Goal: Book appointment/travel/reservation

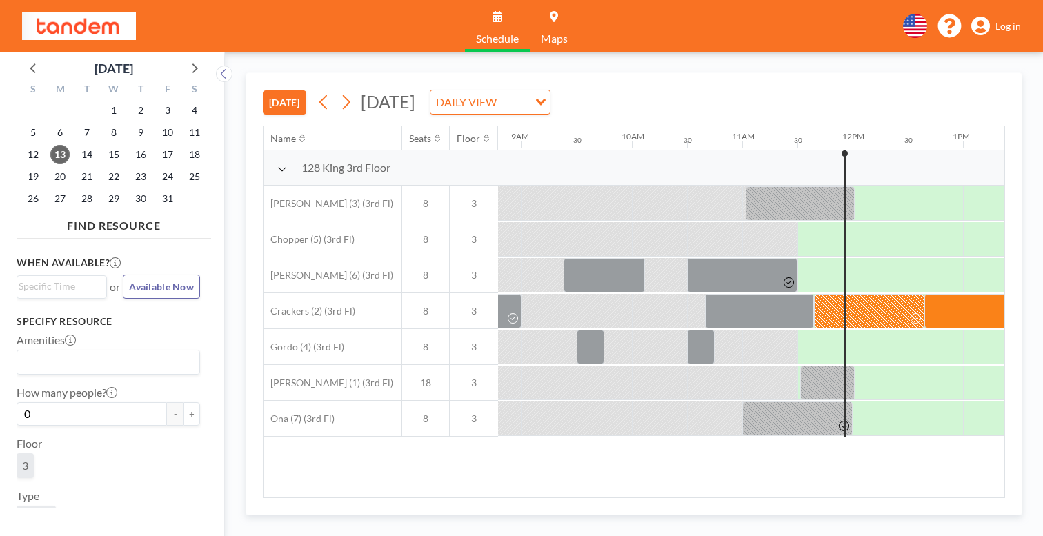
scroll to position [0, 986]
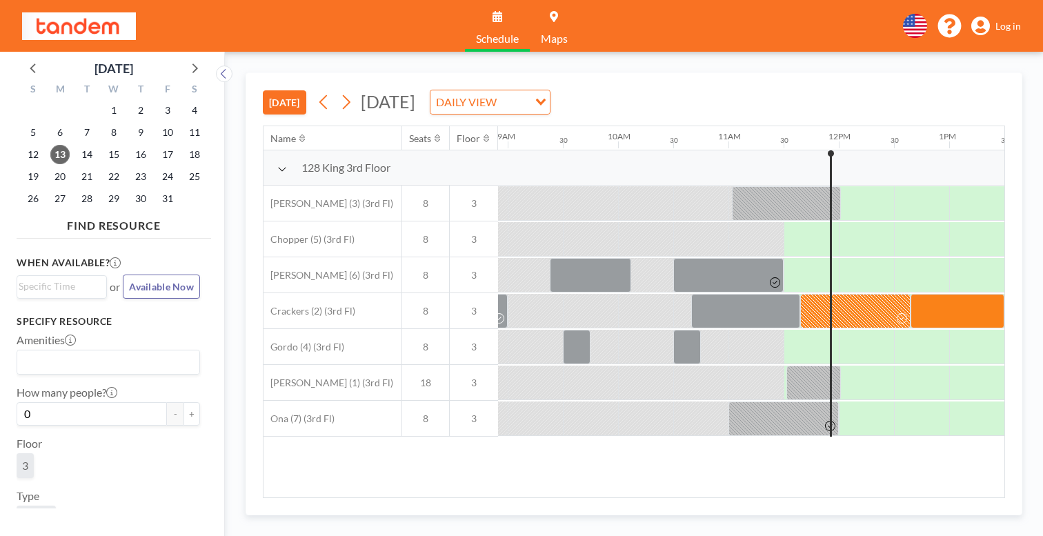
scroll to position [0, 986]
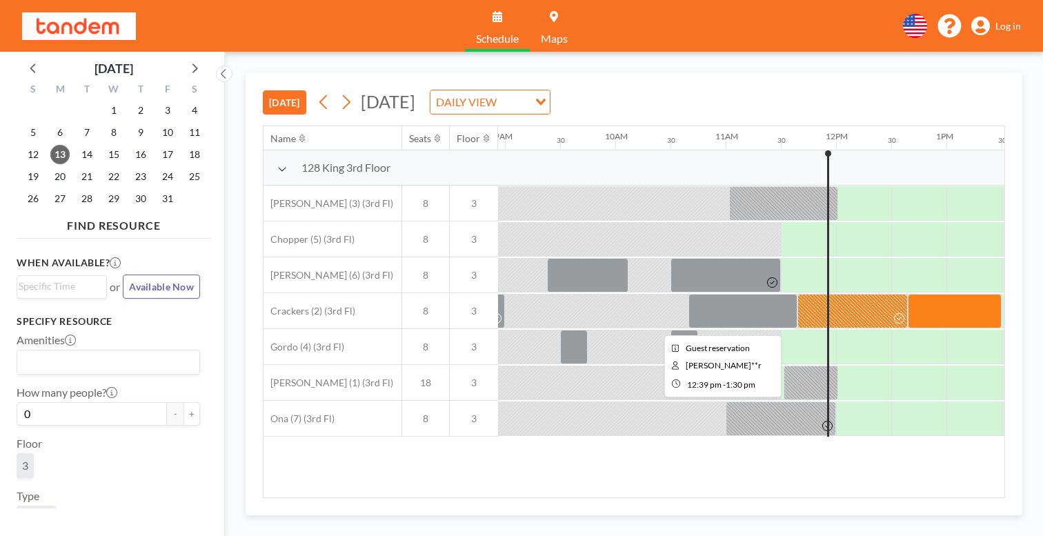
click at [908, 294] on div at bounding box center [955, 311] width 94 height 34
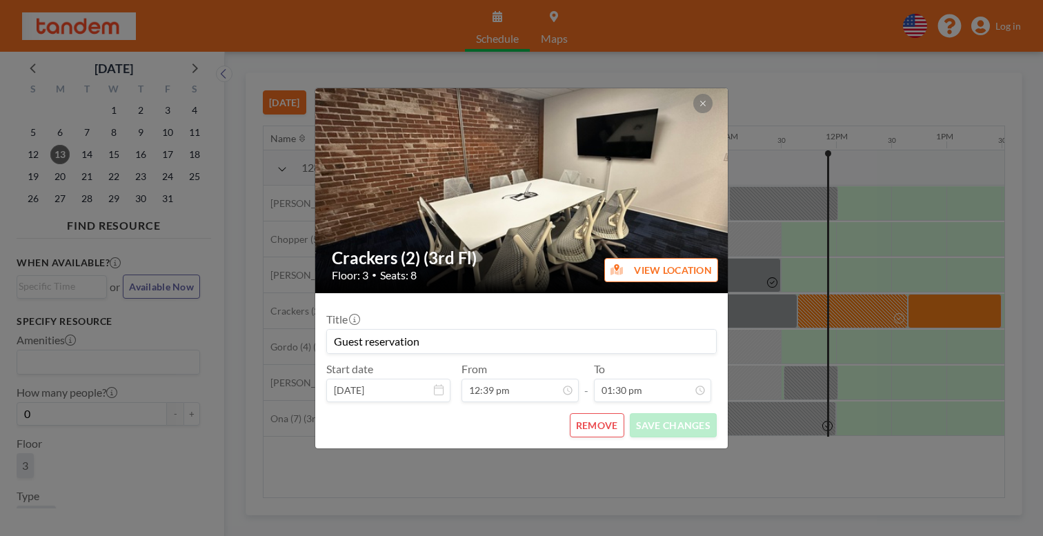
scroll to position [595, 0]
click at [693, 113] on button at bounding box center [702, 103] width 19 height 19
